Goal: Task Accomplishment & Management: Complete application form

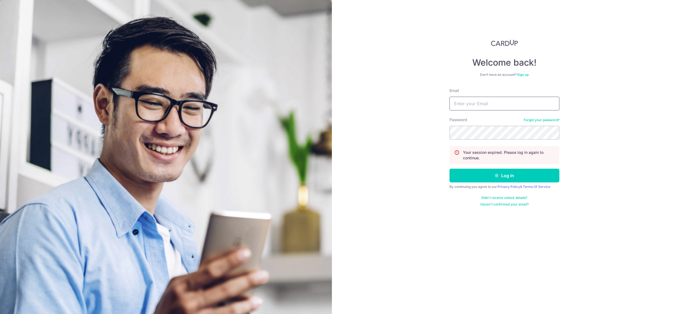
click at [489, 106] on input "Email" at bounding box center [505, 104] width 110 height 14
paste input "[DEMOGRAPHIC_DATA][EMAIL_ADDRESS][DOMAIN_NAME]"
type input "[DEMOGRAPHIC_DATA][EMAIL_ADDRESS][DOMAIN_NAME]"
click at [496, 176] on icon "submit" at bounding box center [497, 175] width 4 height 4
